Goal: Task Accomplishment & Management: Manage account settings

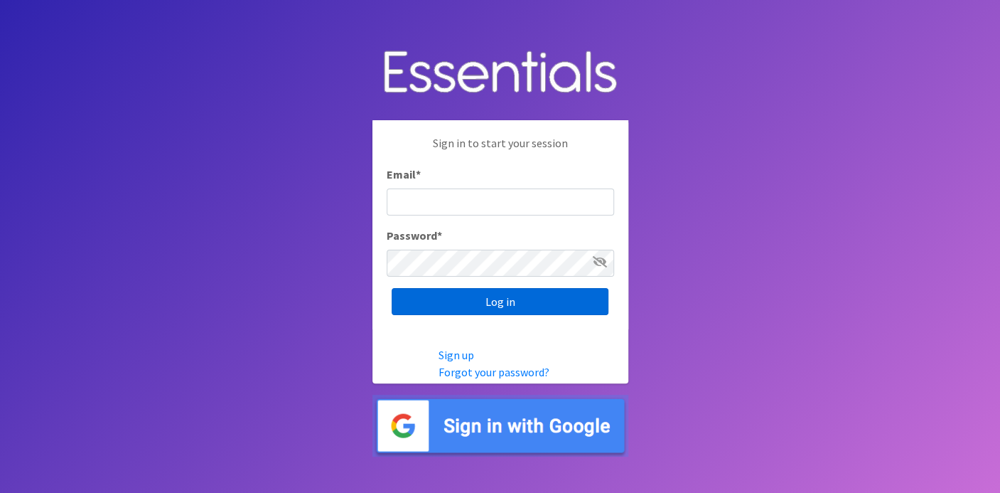
type input "deb@villagediaperbank.org"
click at [521, 304] on input "Log in" at bounding box center [500, 301] width 217 height 27
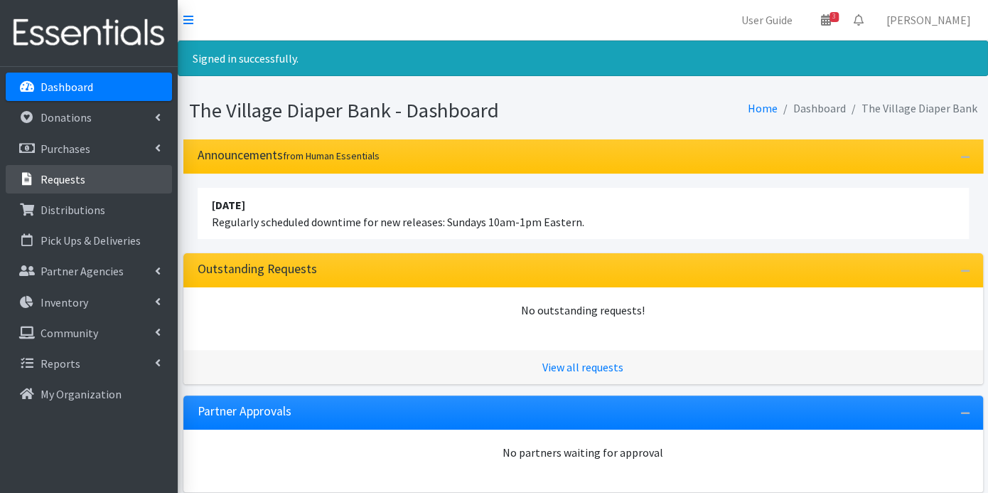
click at [65, 178] on p "Requests" at bounding box center [63, 179] width 45 height 14
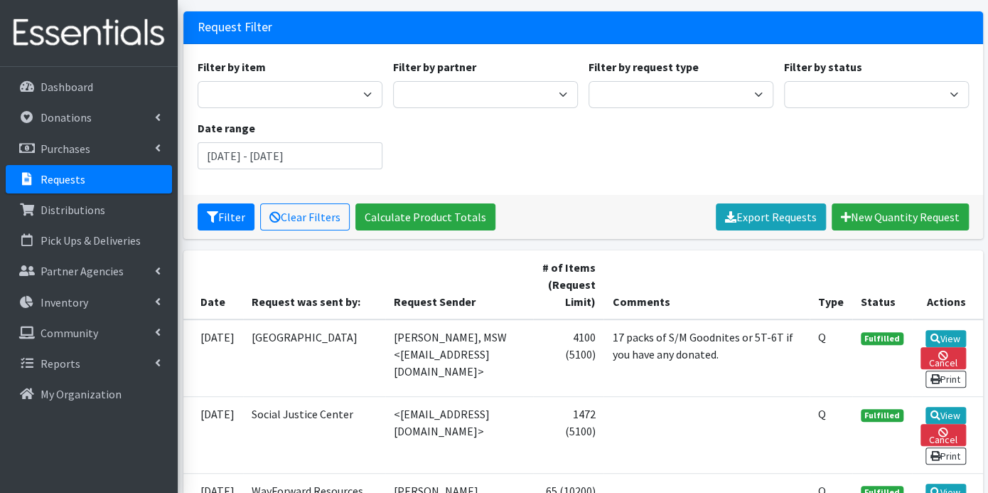
scroll to position [79, 0]
